Goal: Information Seeking & Learning: Learn about a topic

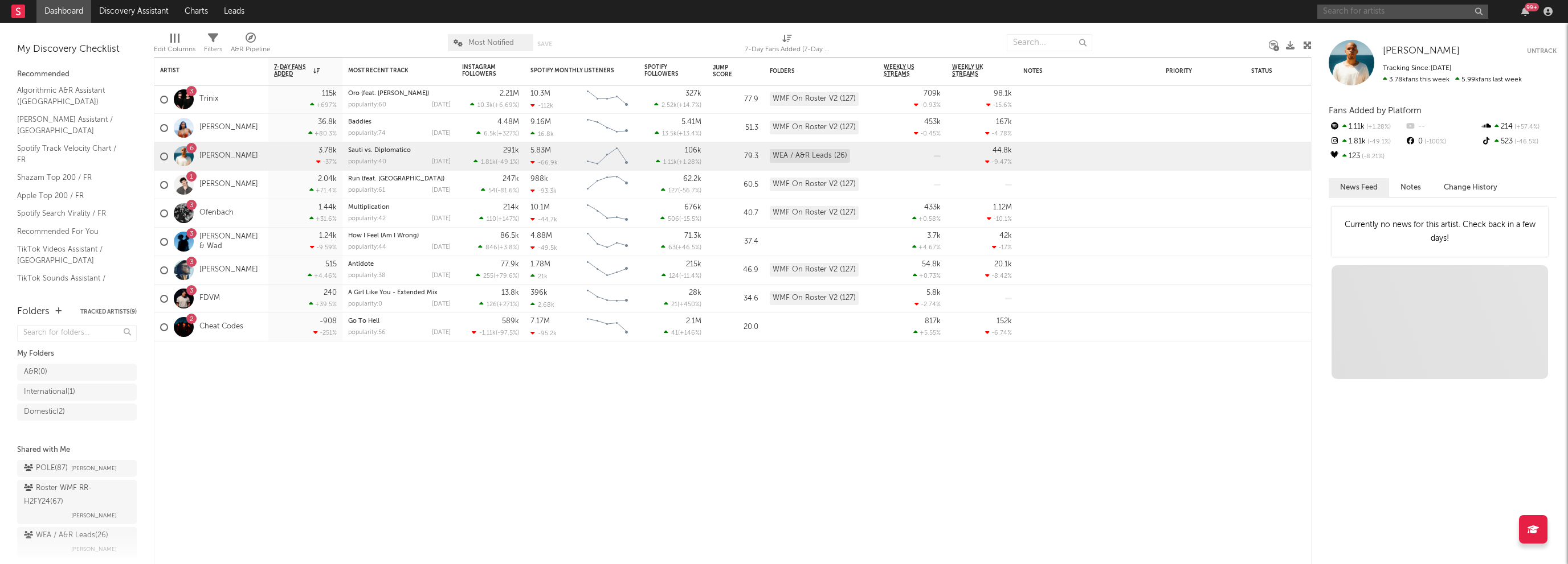
click at [1351, 8] on input "text" at bounding box center [1402, 12] width 171 height 14
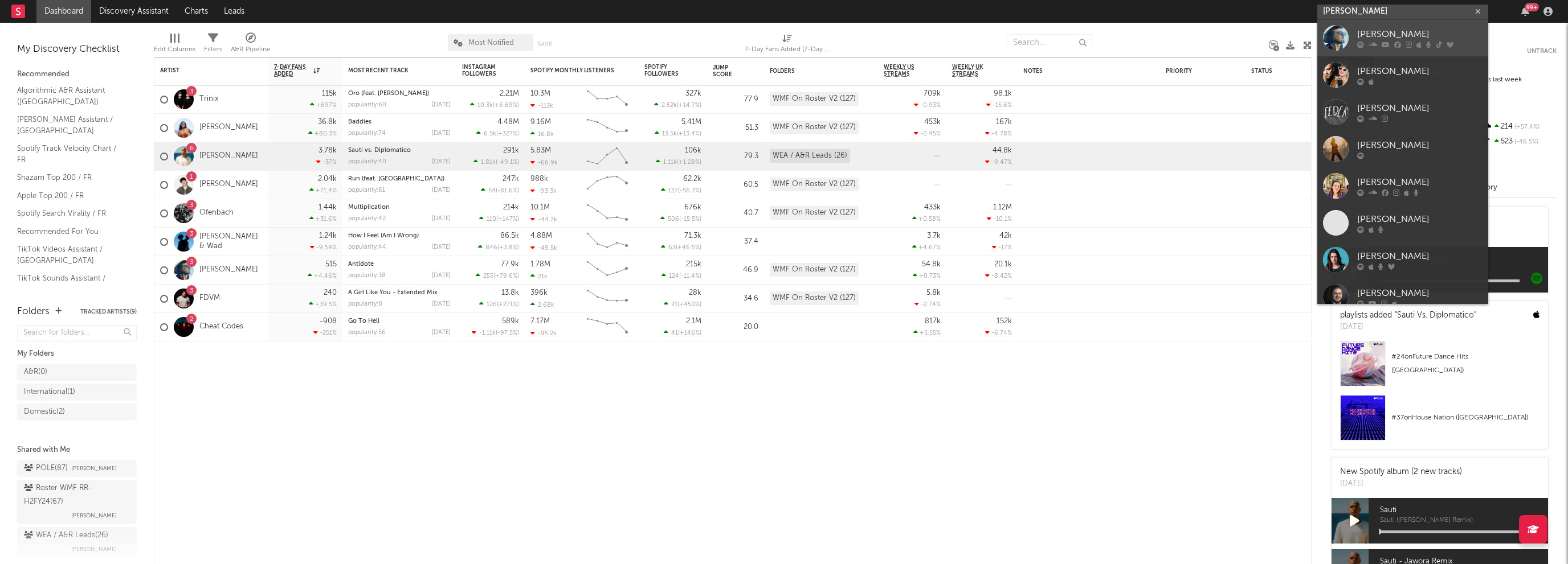
type input "feder"
click at [1374, 33] on div "Feder" at bounding box center [1419, 34] width 126 height 13
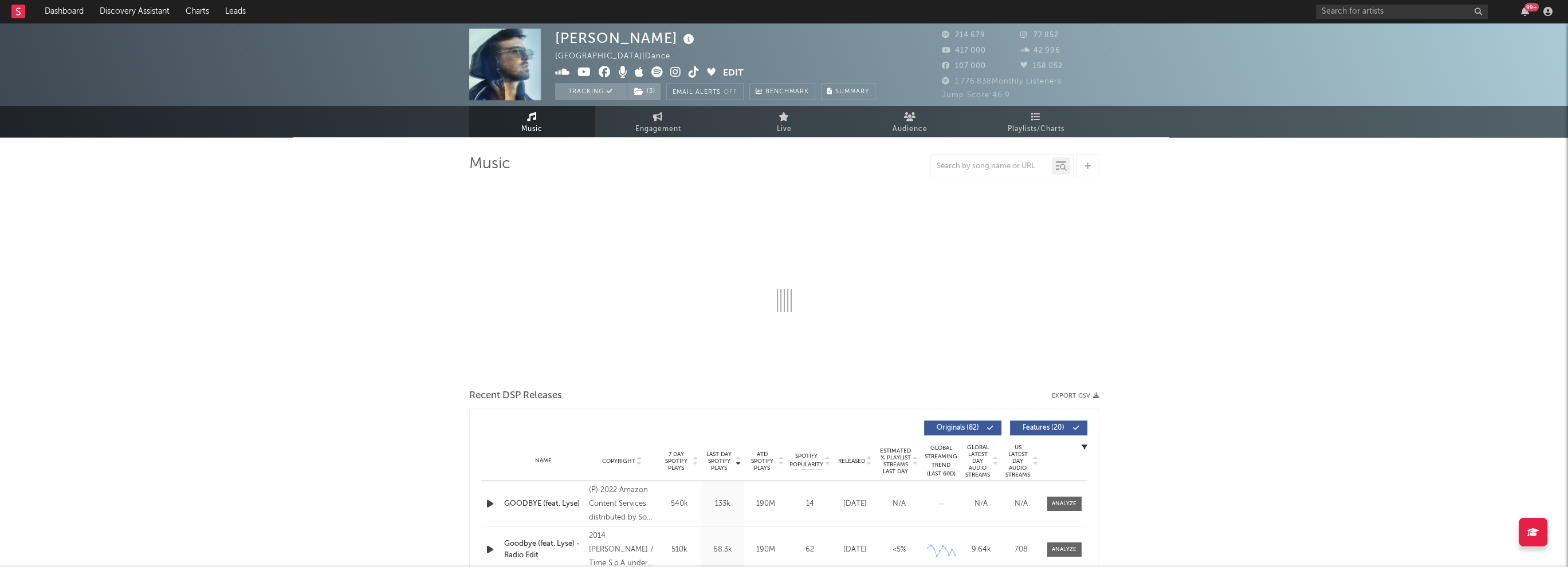
select select "6m"
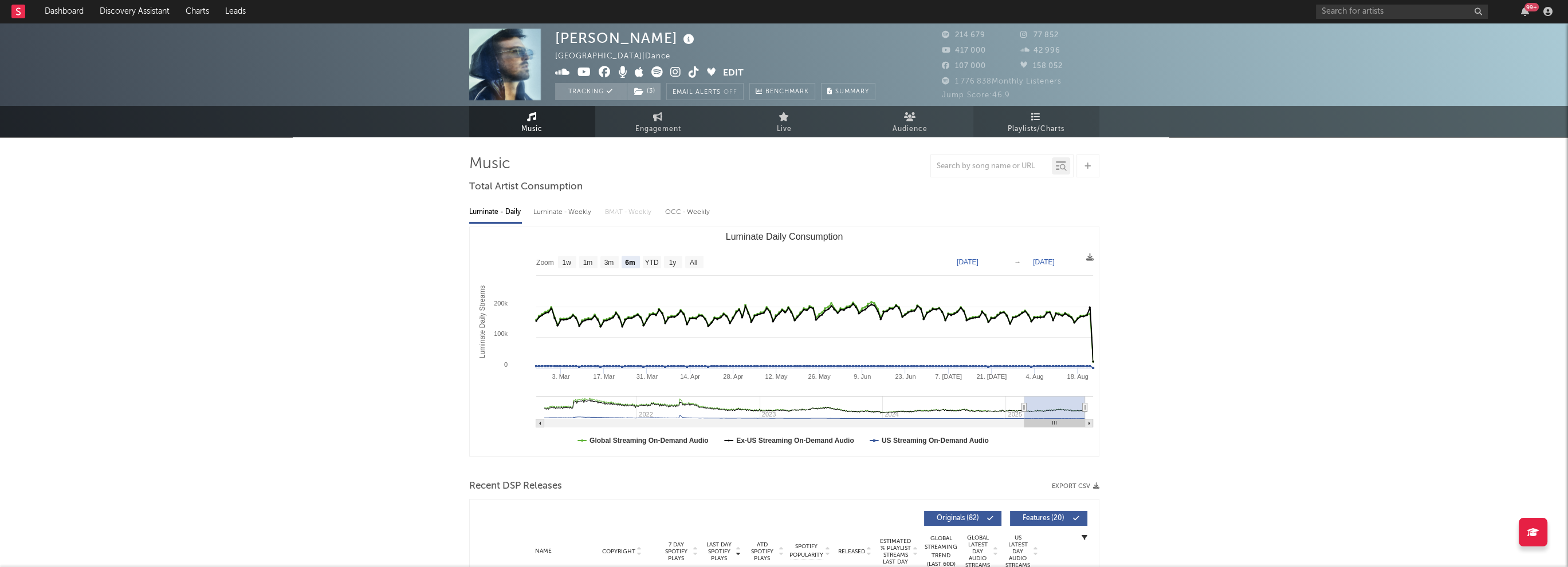
click at [1039, 119] on icon at bounding box center [1036, 116] width 10 height 9
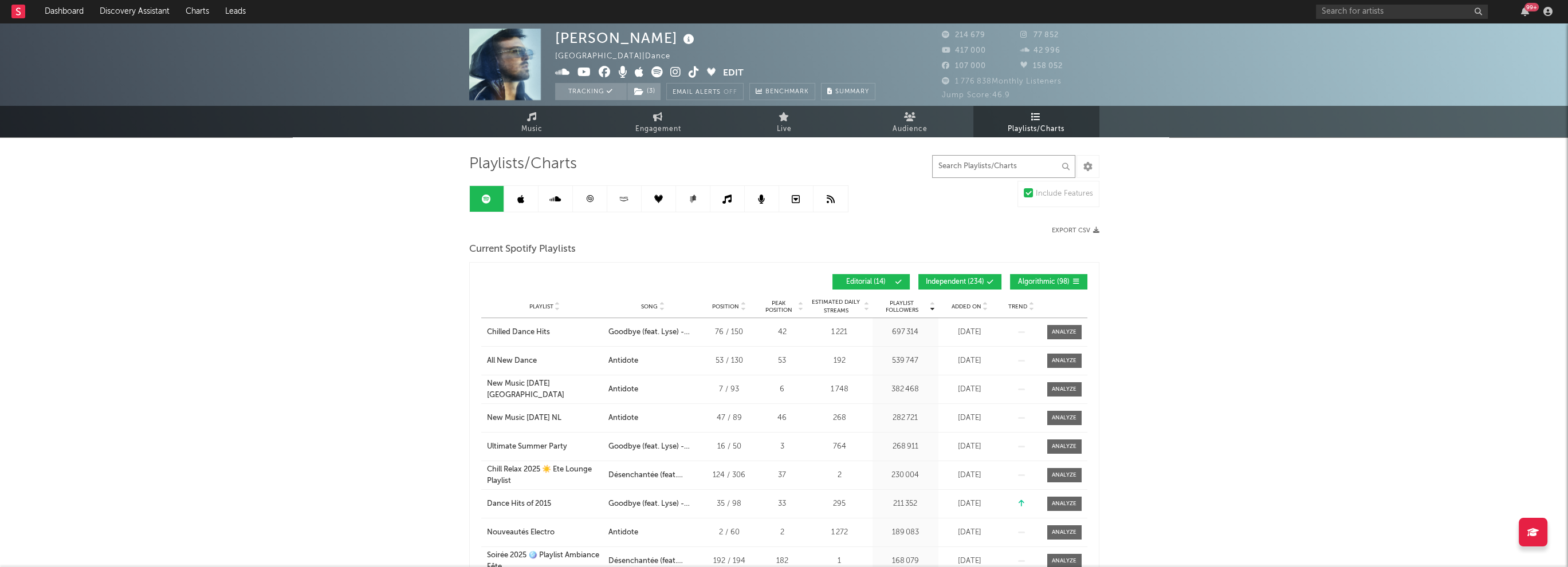
click at [985, 161] on input "text" at bounding box center [1004, 167] width 143 height 23
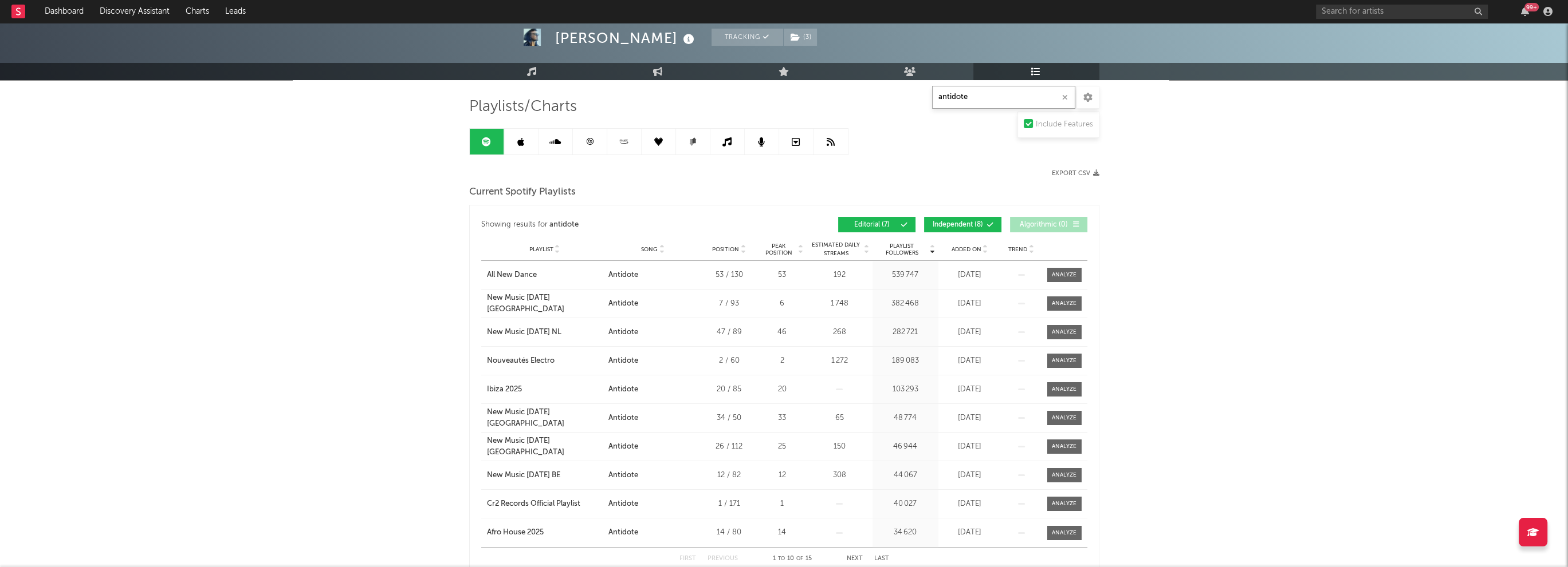
scroll to position [115, 0]
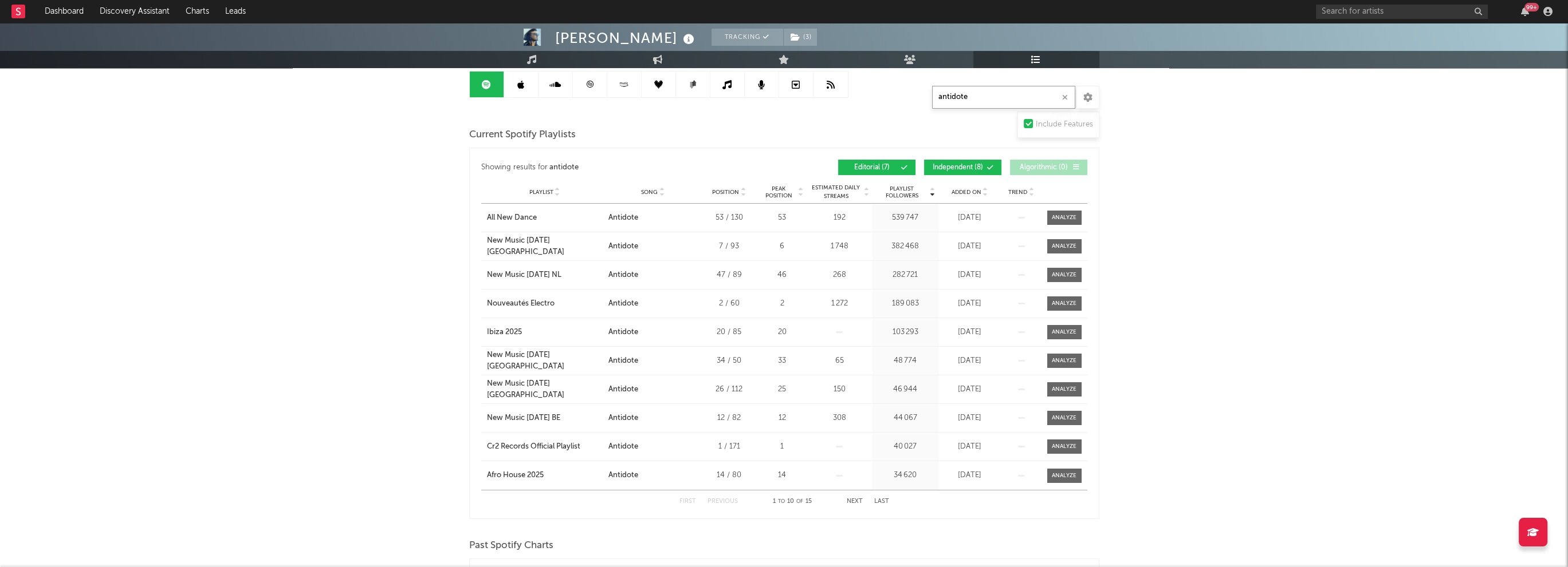
type input "antidote"
click at [966, 167] on span "Independent ( 8 )" at bounding box center [957, 167] width 53 height 7
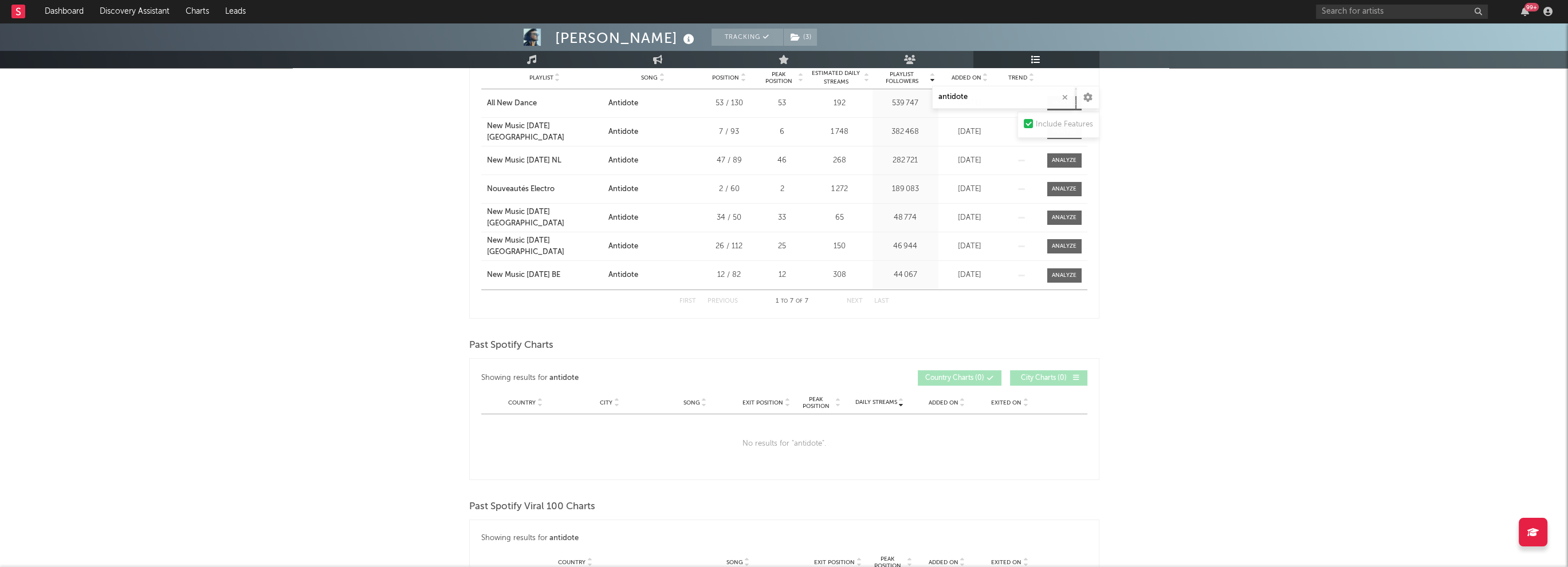
scroll to position [0, 0]
